Goal: Task Accomplishment & Management: Manage account settings

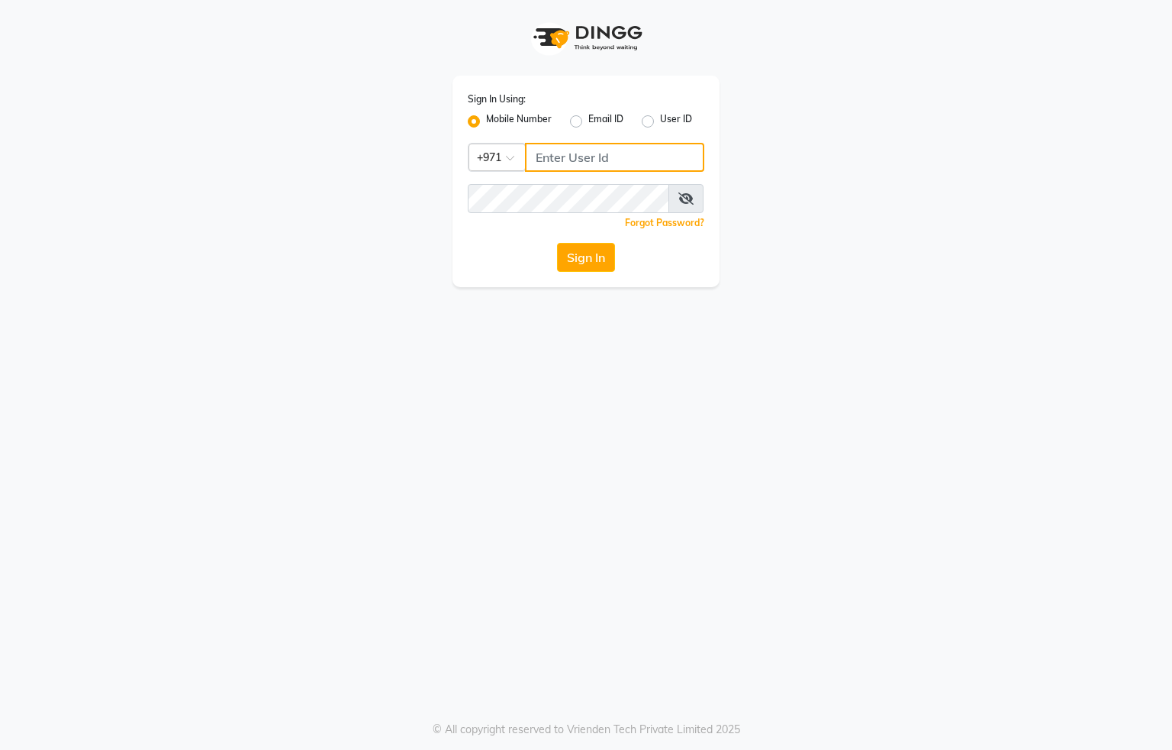
click at [561, 153] on input "Username" at bounding box center [614, 157] width 179 height 29
type input "554622061"
click at [600, 255] on button "Sign In" at bounding box center [586, 257] width 58 height 29
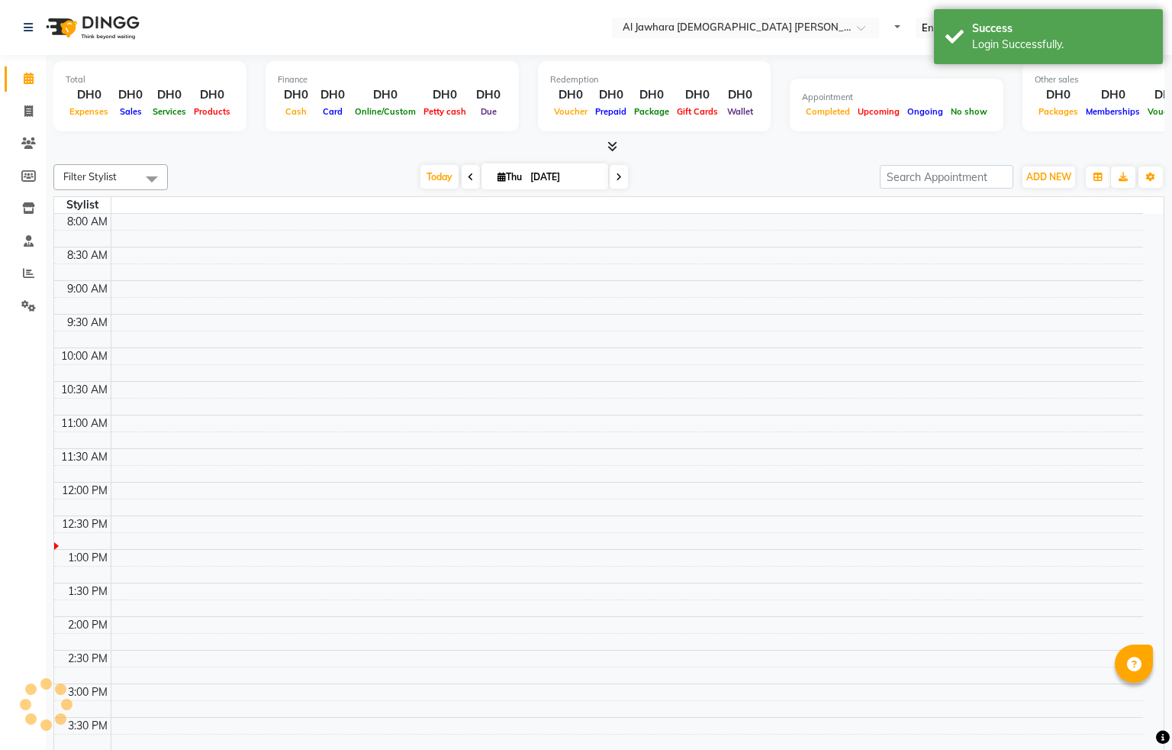
select select "en"
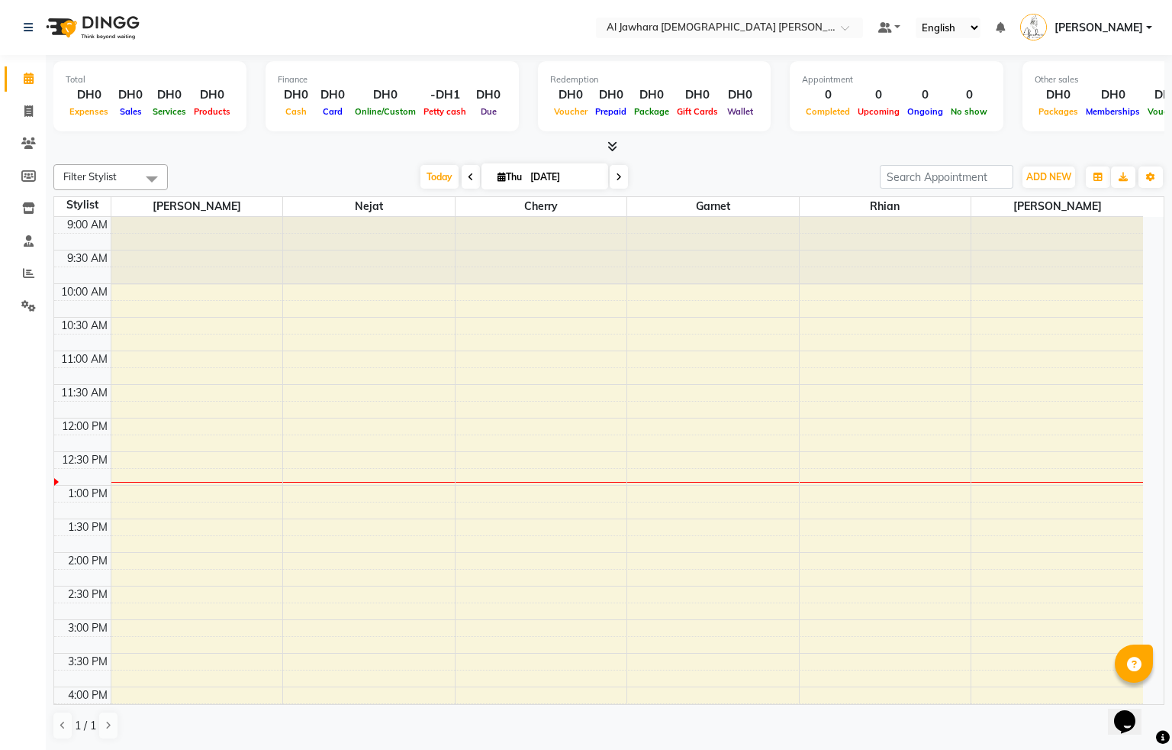
click at [285, 463] on div "9:00 AM 9:30 AM 10:00 AM 10:30 AM 11:00 AM 11:30 AM 12:00 PM 12:30 PM 1:00 PM 1…" at bounding box center [598, 653] width 1089 height 872
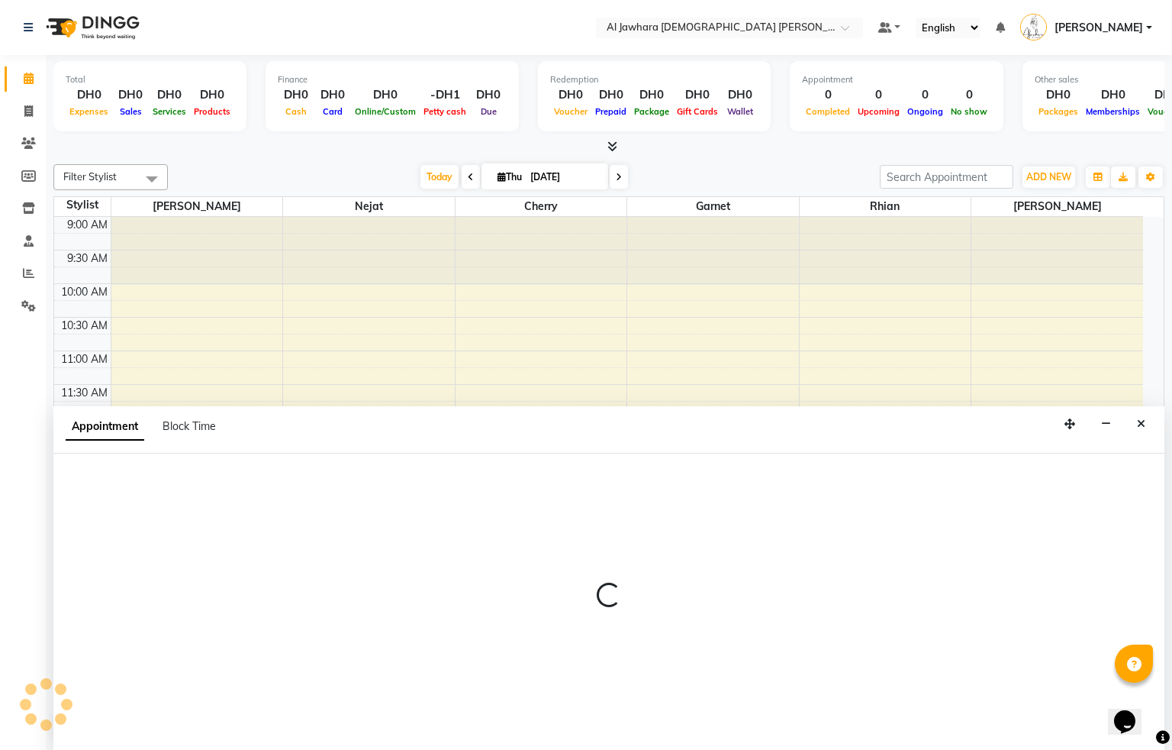
select select "15892"
select select "tentative"
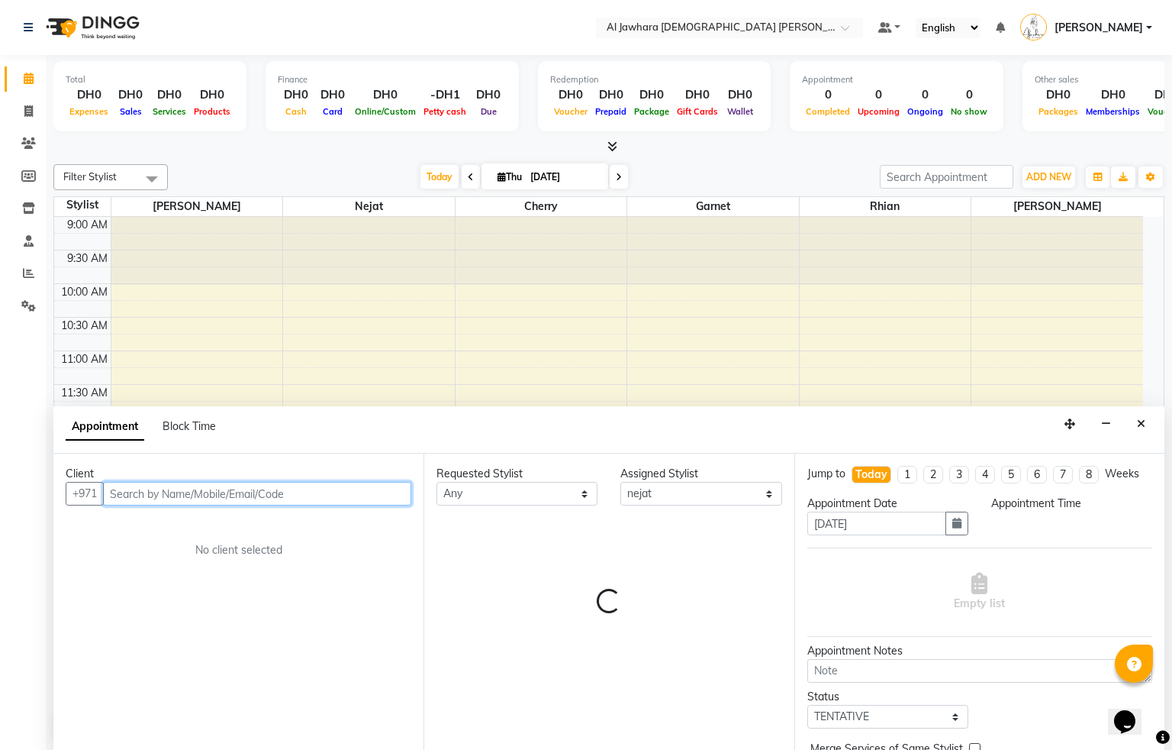
select select "750"
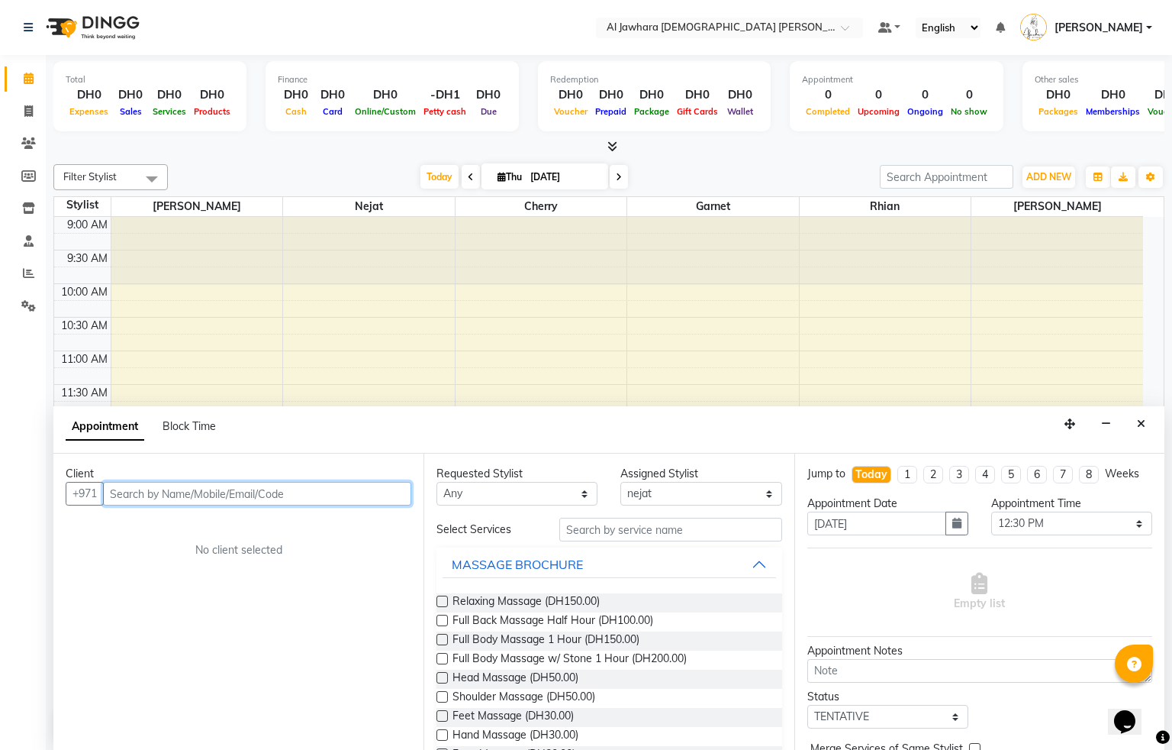
click at [143, 484] on input "text" at bounding box center [257, 494] width 308 height 24
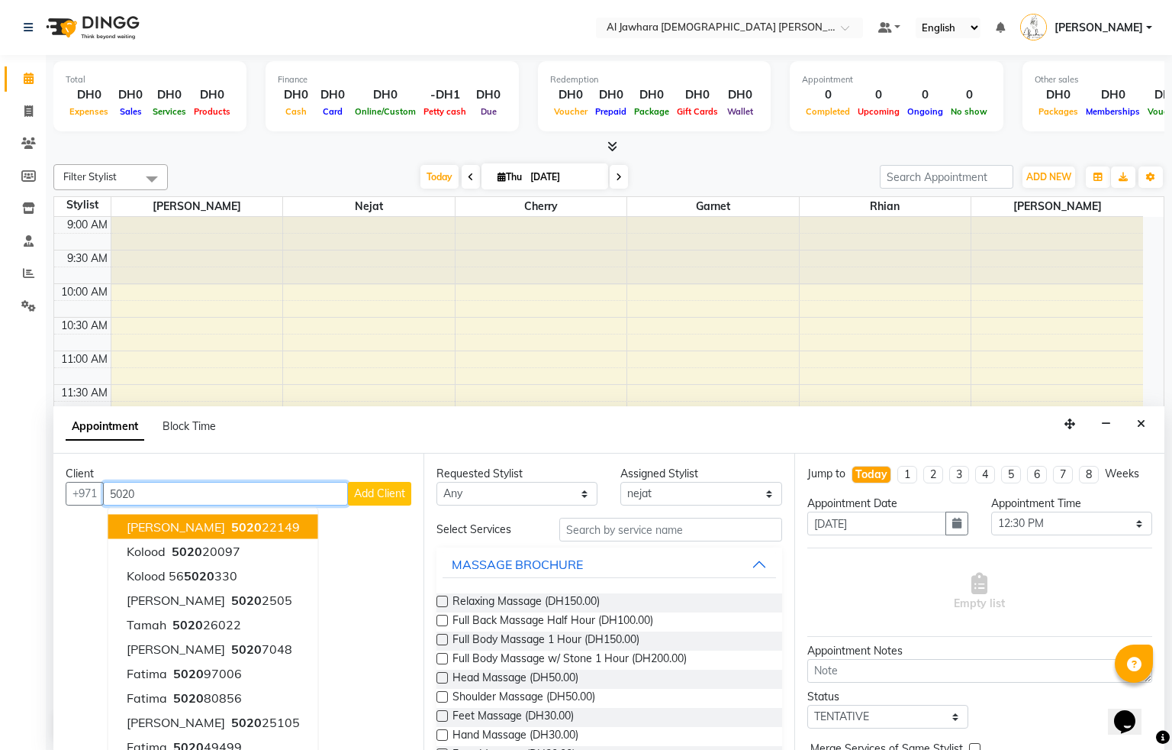
drag, startPoint x: 200, startPoint y: 522, endPoint x: 447, endPoint y: 541, distance: 248.0
click at [228, 524] on ngb-highlight "5020 22149" at bounding box center [264, 526] width 72 height 15
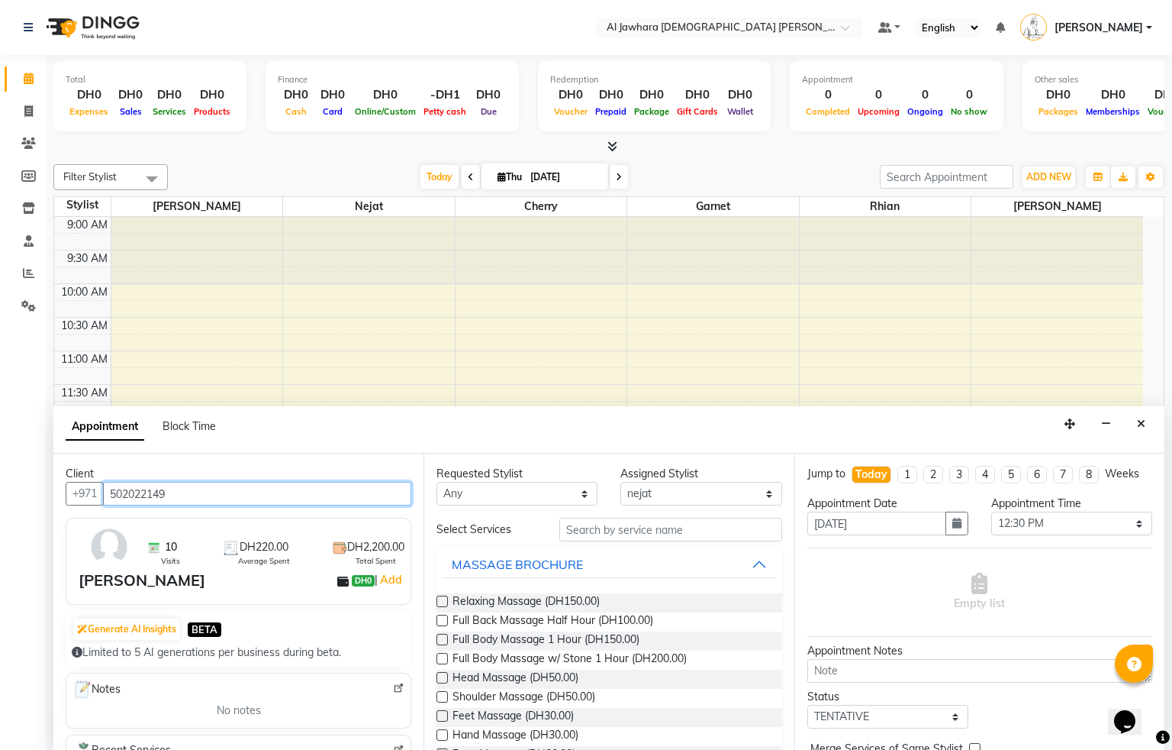
type input "502022149"
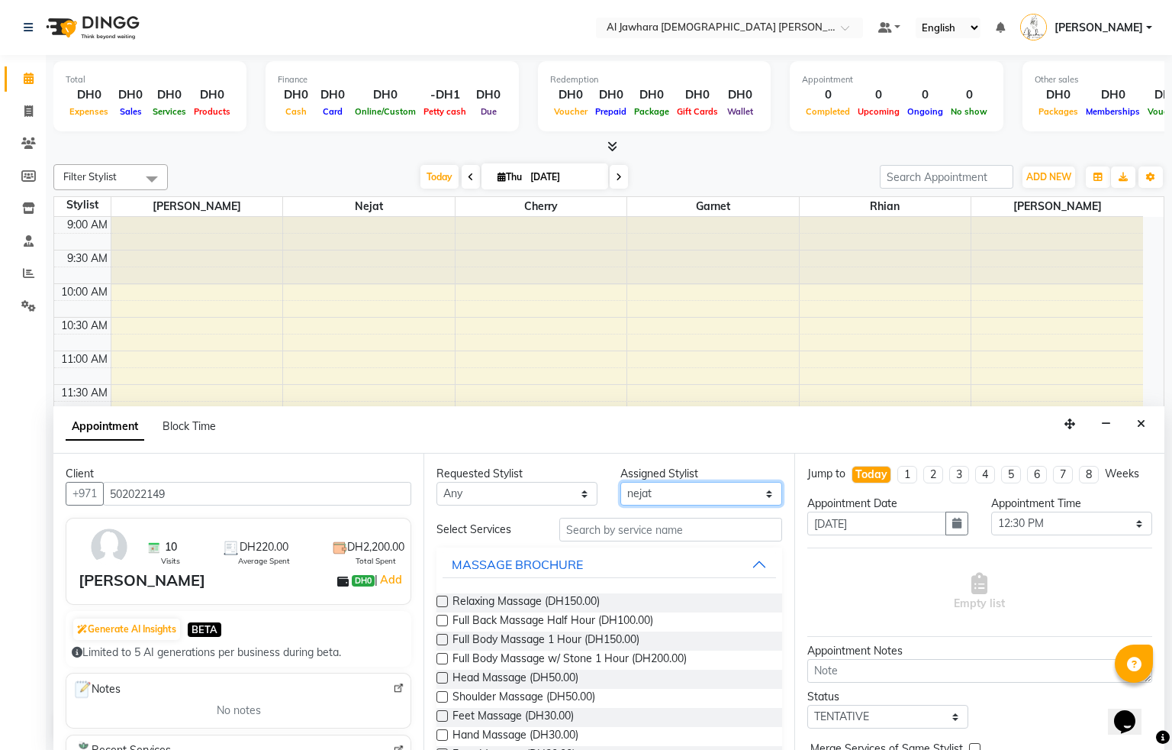
click at [692, 497] on select "Select Cherry Garnet [PERSON_NAME] rhian [PERSON_NAME]" at bounding box center [701, 494] width 161 height 24
select select "13408"
click at [621, 482] on select "Select Cherry Garnet [PERSON_NAME] rhian [PERSON_NAME]" at bounding box center [701, 494] width 161 height 24
click at [594, 532] on input "text" at bounding box center [670, 529] width 223 height 24
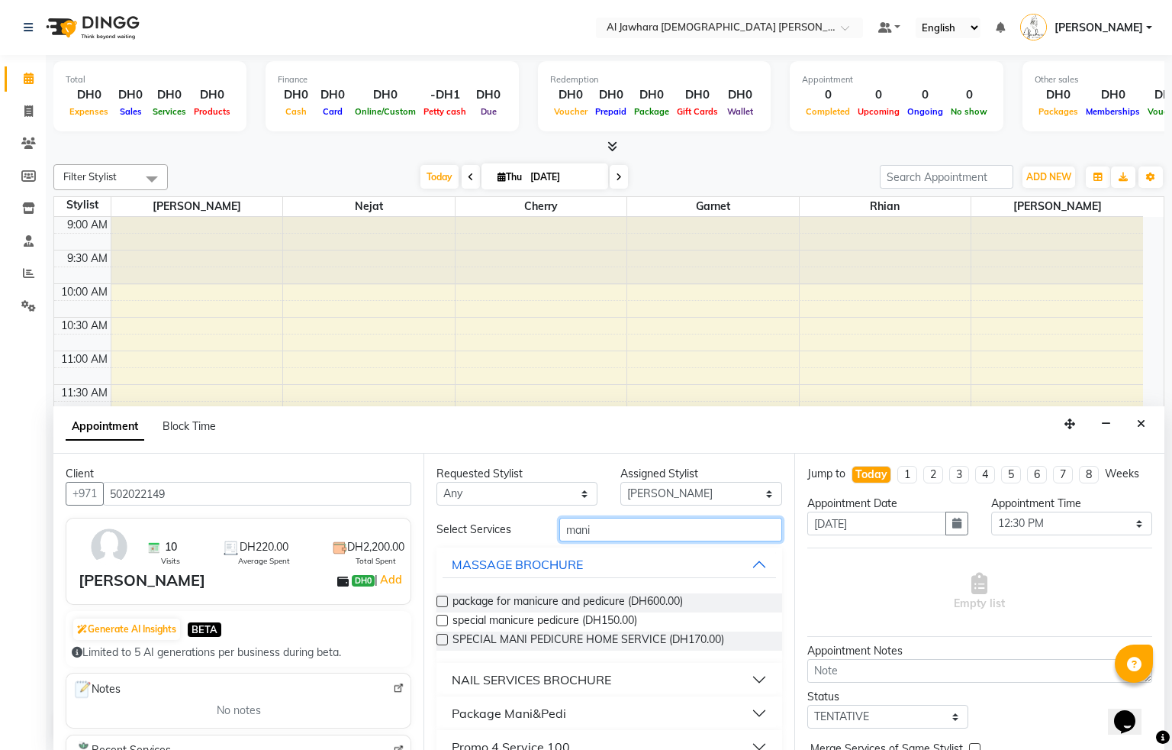
type input "mani"
drag, startPoint x: 514, startPoint y: 678, endPoint x: 458, endPoint y: 695, distance: 58.2
click at [513, 678] on div "NAIL SERVICES BROCHURE" at bounding box center [532, 679] width 160 height 18
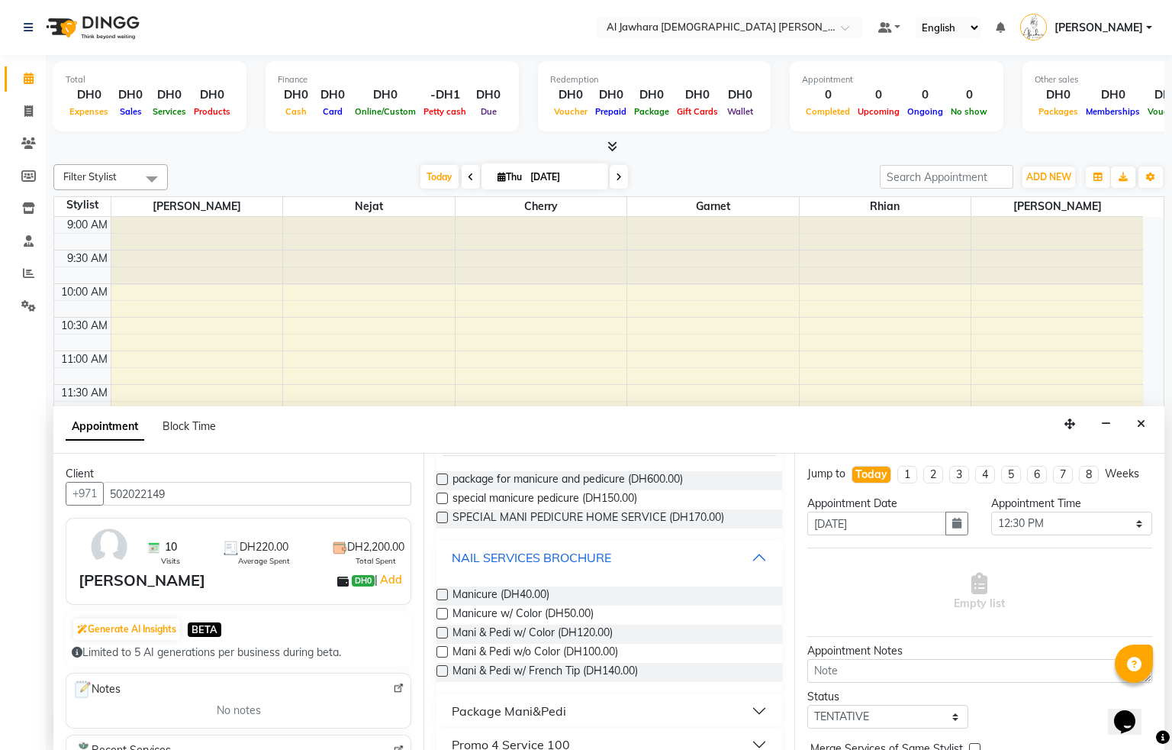
scroll to position [137, 0]
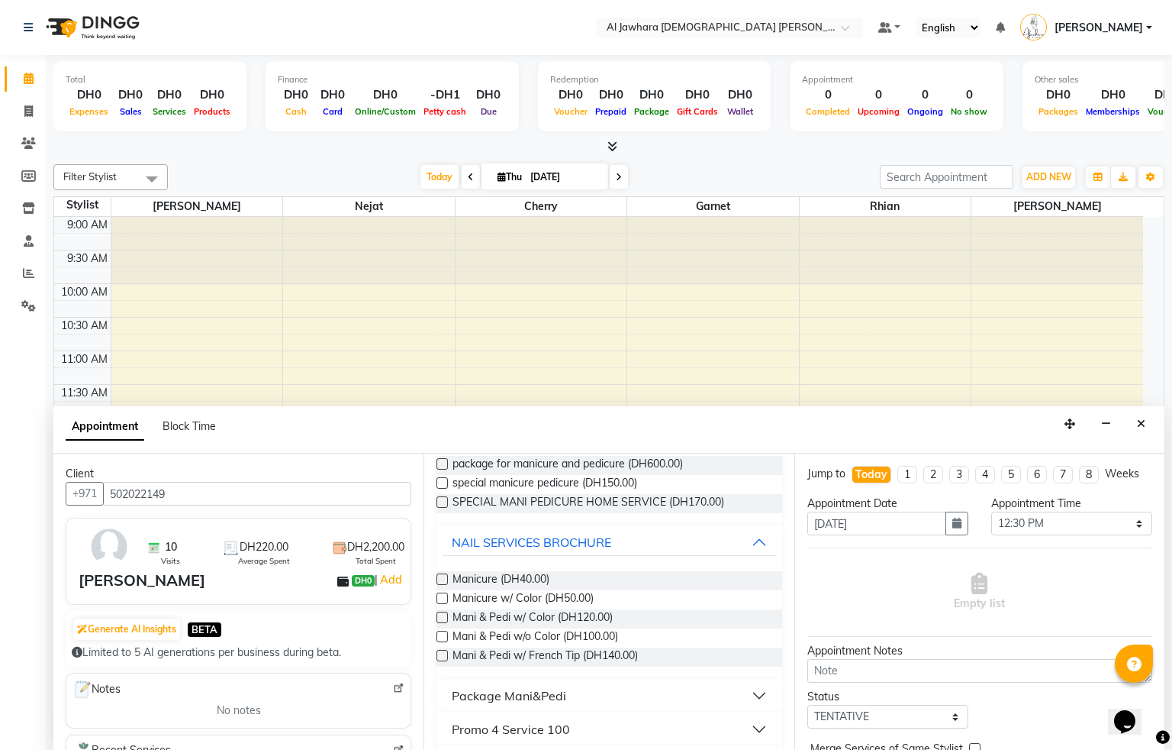
click at [440, 621] on label at bounding box center [442, 616] width 11 height 11
click at [440, 621] on input "checkbox" at bounding box center [442, 619] width 10 height 10
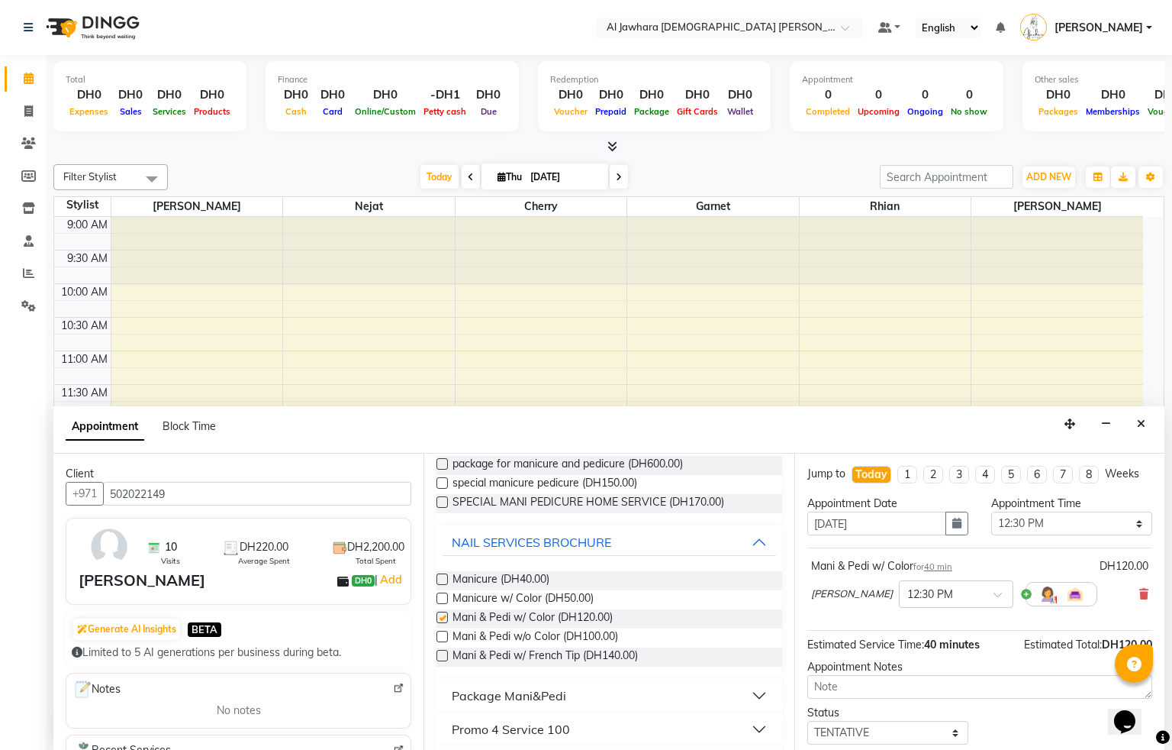
checkbox input "false"
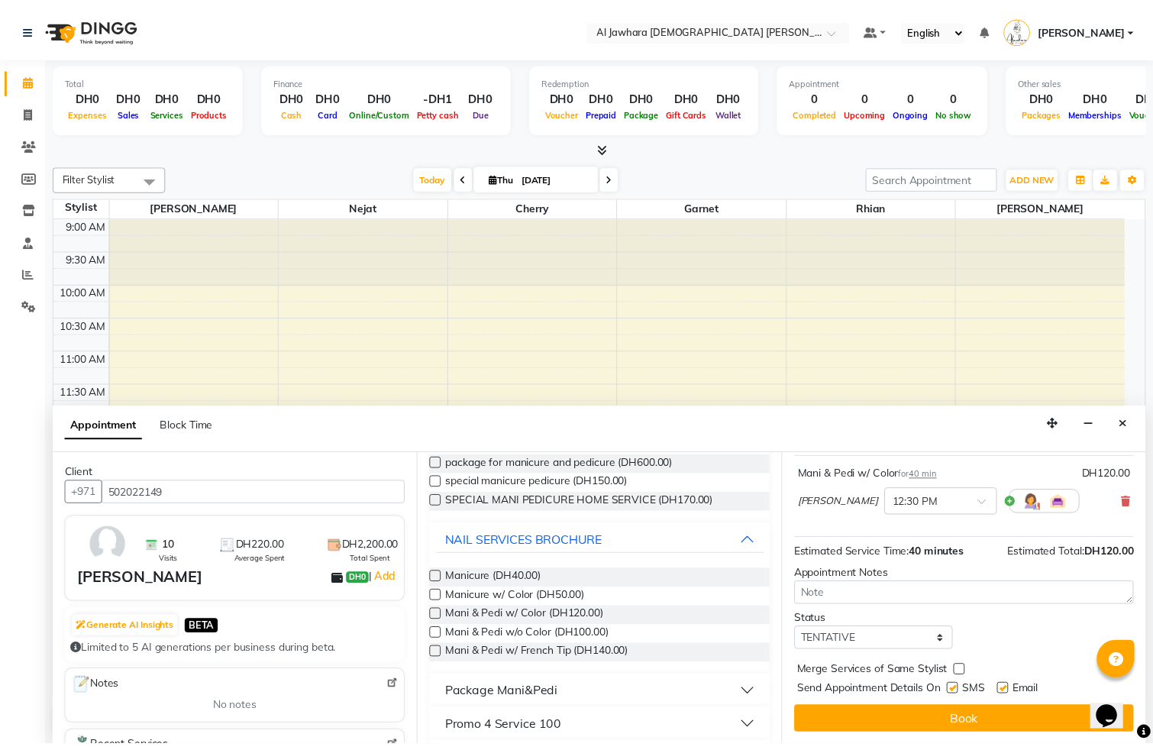
scroll to position [108, 0]
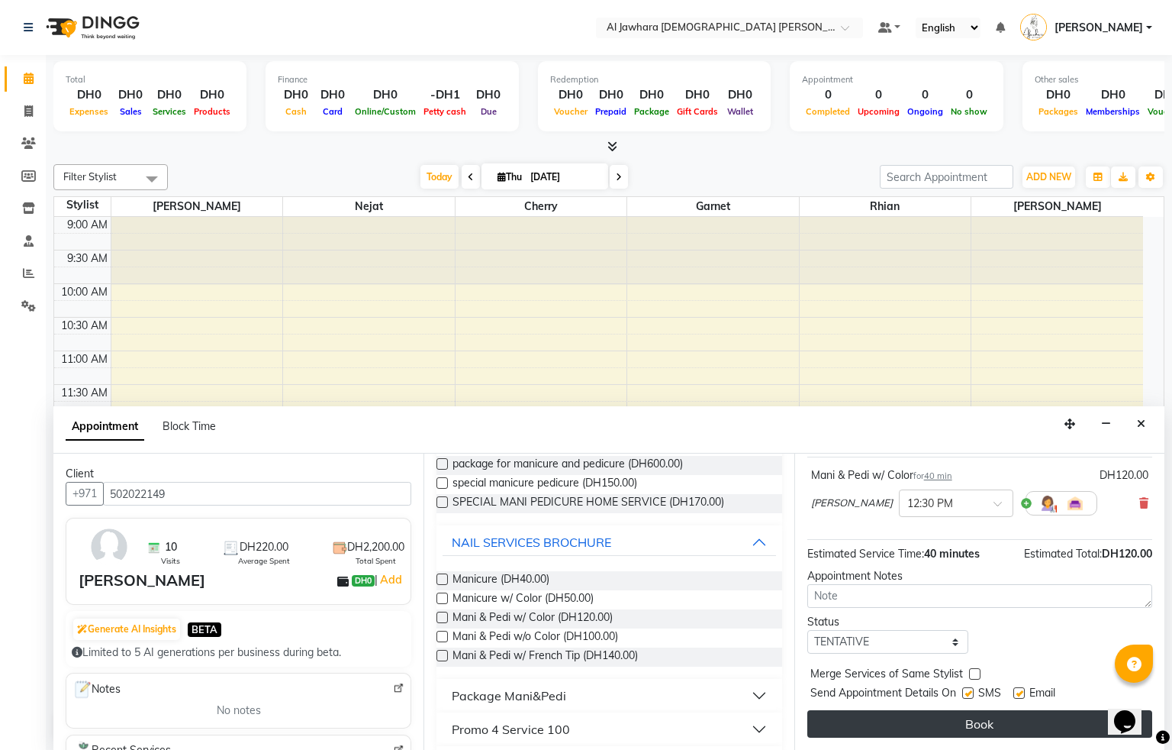
click at [1015, 722] on button "Book" at bounding box center [980, 723] width 345 height 27
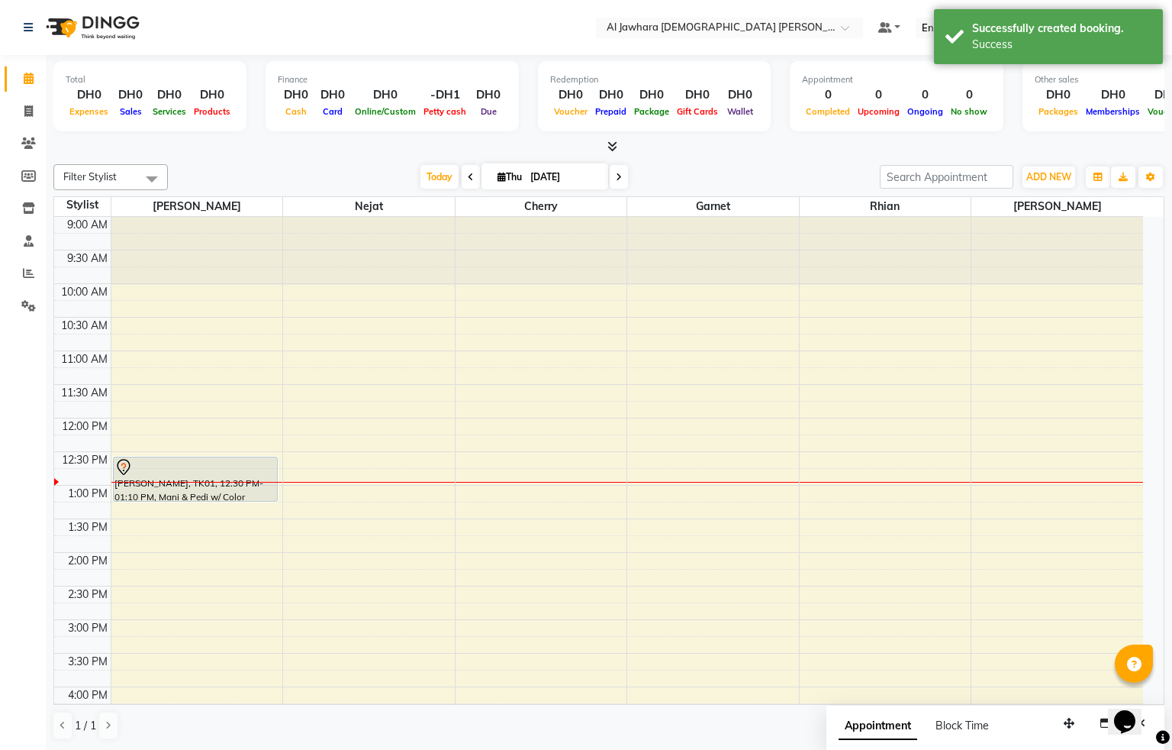
click at [197, 499] on div at bounding box center [196, 501] width 164 height 6
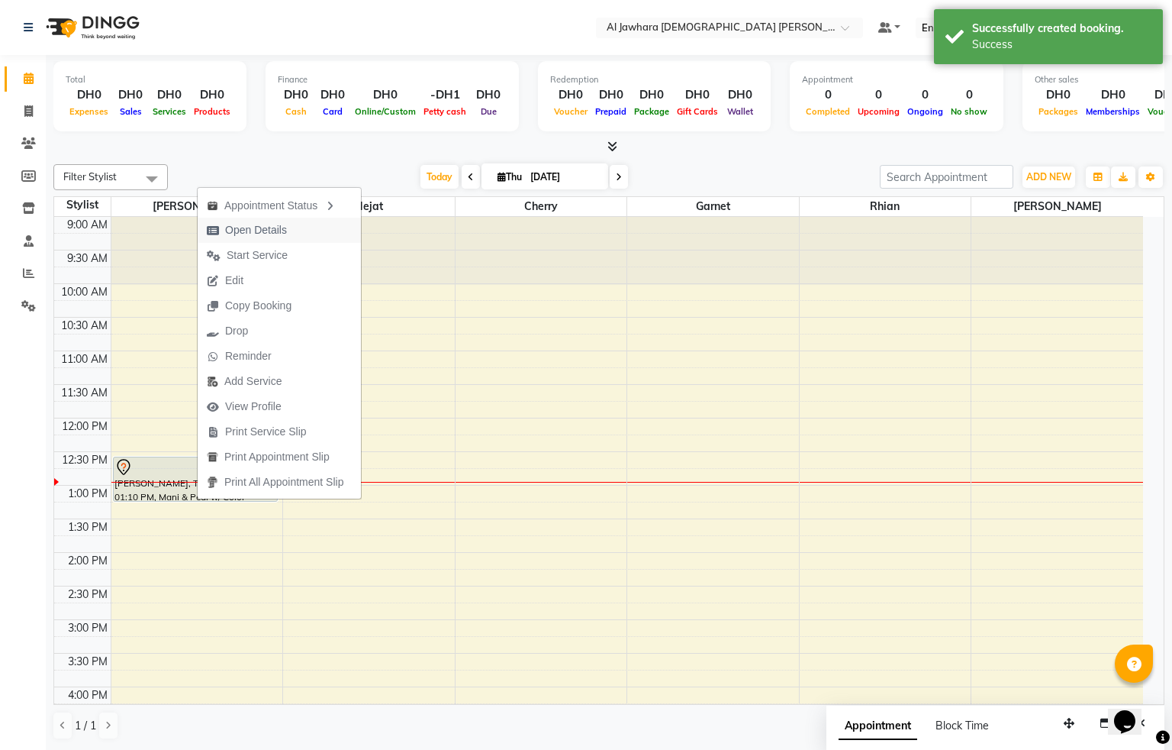
click at [287, 234] on span "Open Details" at bounding box center [247, 230] width 98 height 25
select select "7"
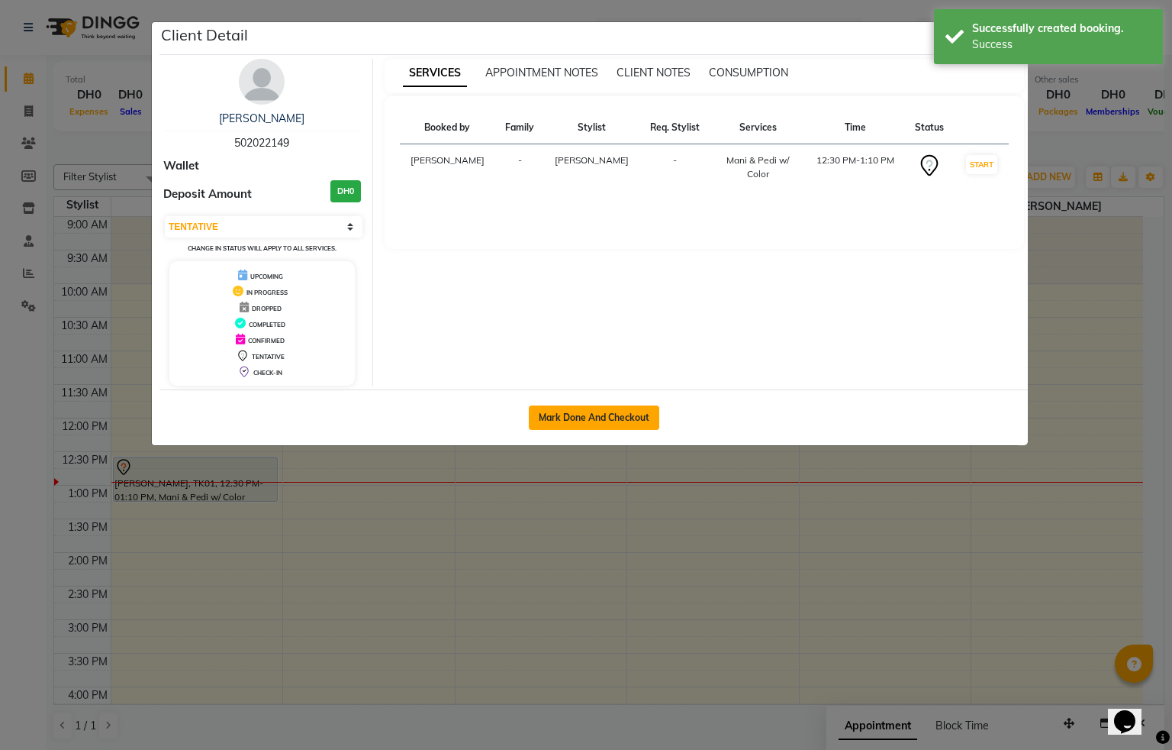
click at [616, 415] on button "Mark Done And Checkout" at bounding box center [594, 417] width 131 height 24
select select "service"
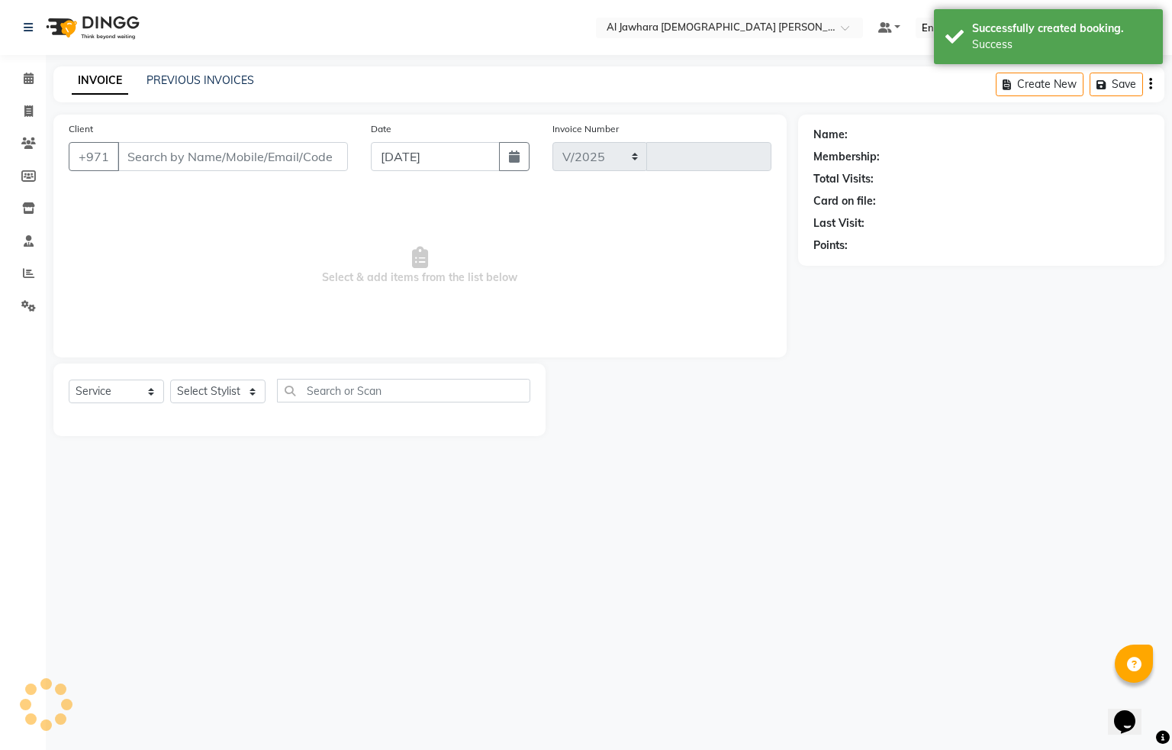
select select "808"
type input "0776"
type input "502022149"
select select "13408"
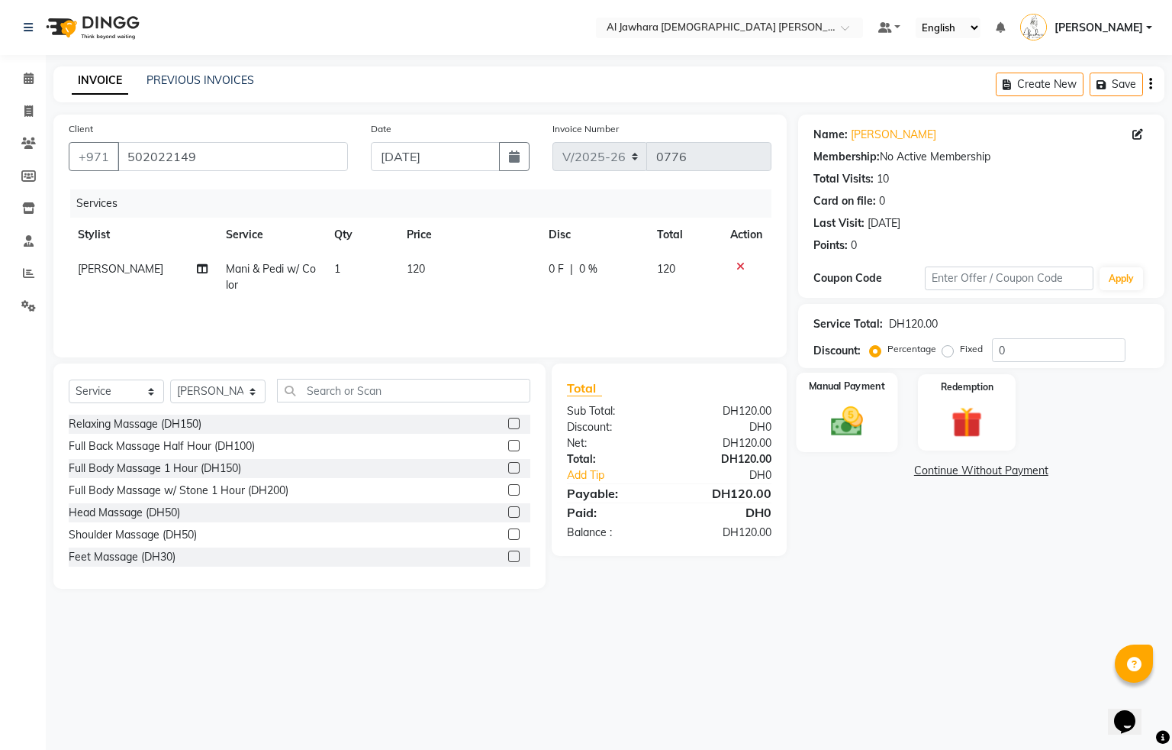
click at [873, 424] on div "Manual Payment" at bounding box center [847, 411] width 102 height 79
click at [1076, 472] on span "Visa Card" at bounding box center [1081, 472] width 49 height 18
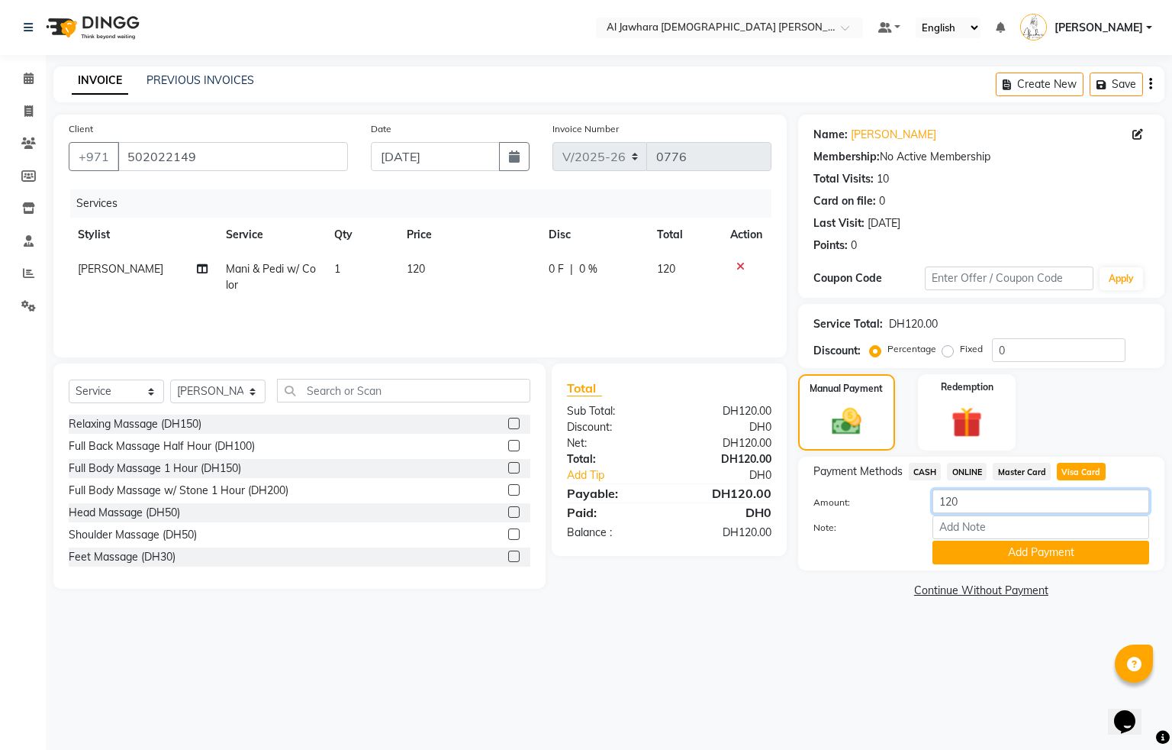
click at [972, 497] on input "120" at bounding box center [1041, 501] width 217 height 24
type input "157"
click at [1026, 552] on button "Add Payment" at bounding box center [1041, 552] width 217 height 24
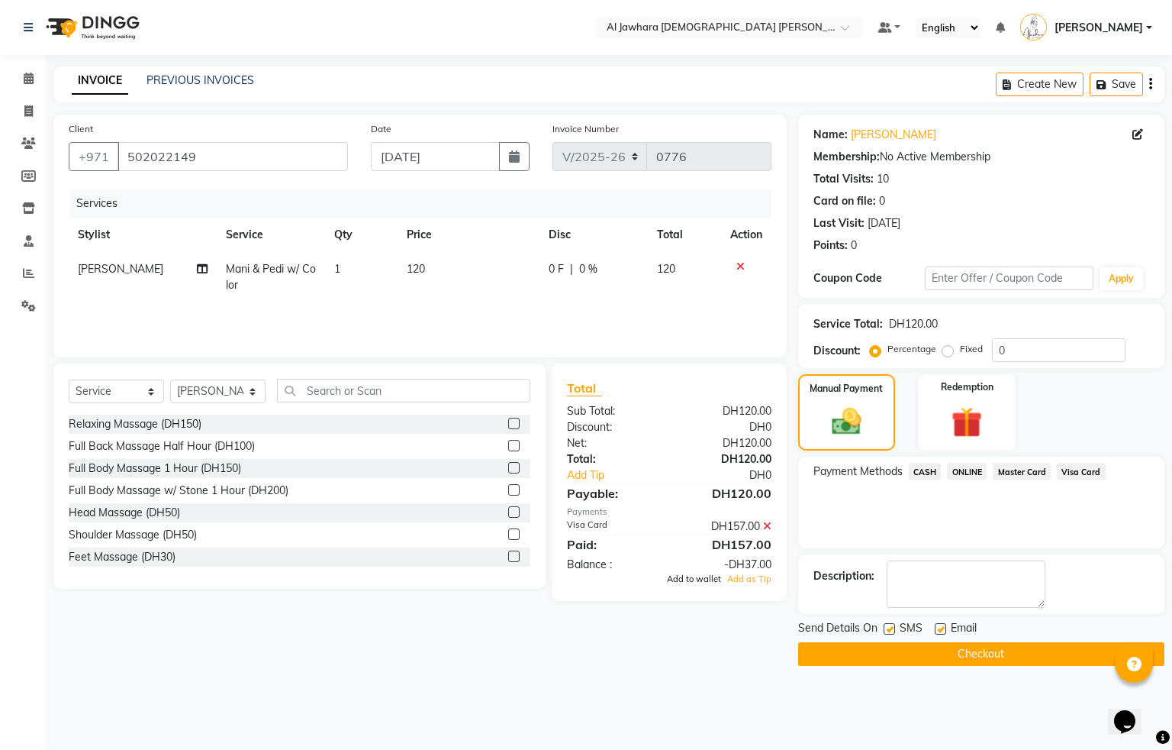
click at [705, 578] on span "Add to wallet" at bounding box center [694, 578] width 54 height 11
click at [971, 656] on button "Checkout" at bounding box center [981, 654] width 366 height 24
